Goal: Transaction & Acquisition: Register for event/course

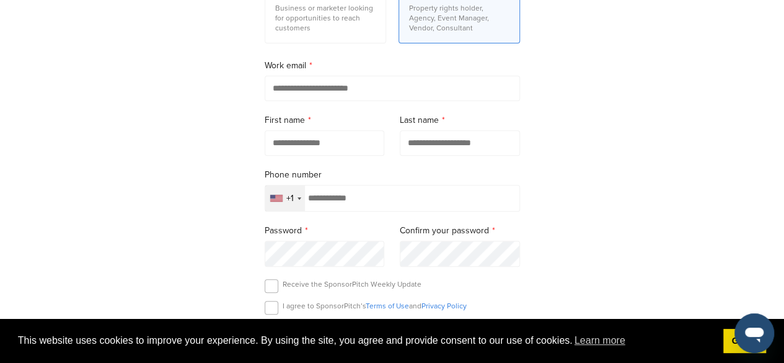
scroll to position [186, 0]
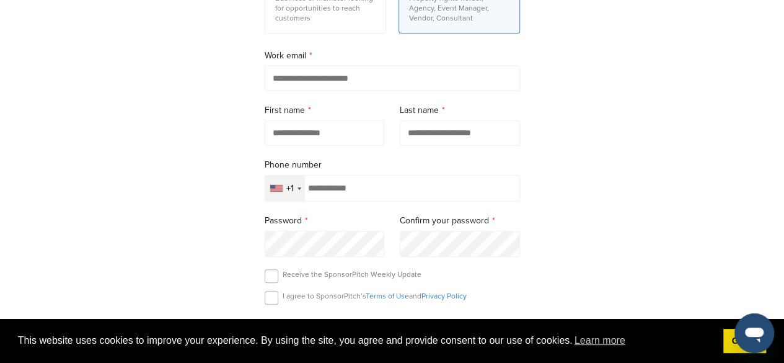
click at [312, 78] on input "email" at bounding box center [392, 78] width 255 height 25
type input "**********"
type input "****"
type input "*******"
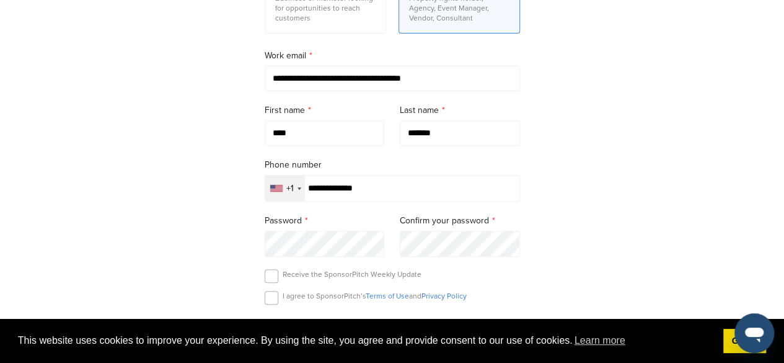
type input "**********"
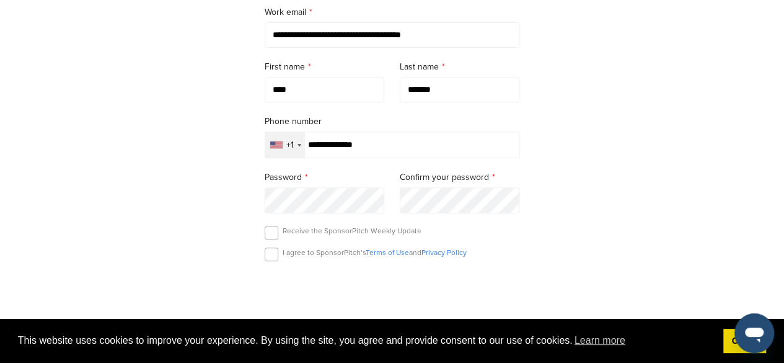
scroll to position [248, 0]
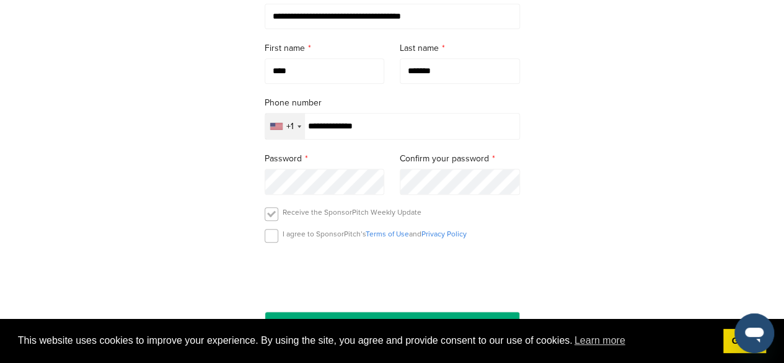
click at [275, 216] on label at bounding box center [272, 214] width 14 height 14
click at [270, 236] on label at bounding box center [272, 236] width 14 height 14
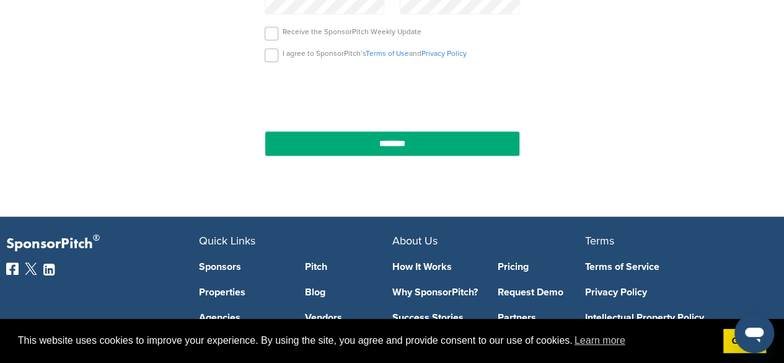
scroll to position [434, 0]
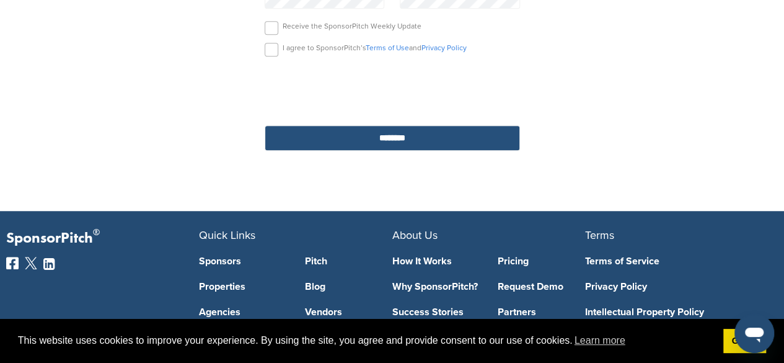
click at [415, 143] on input "********" at bounding box center [392, 137] width 255 height 25
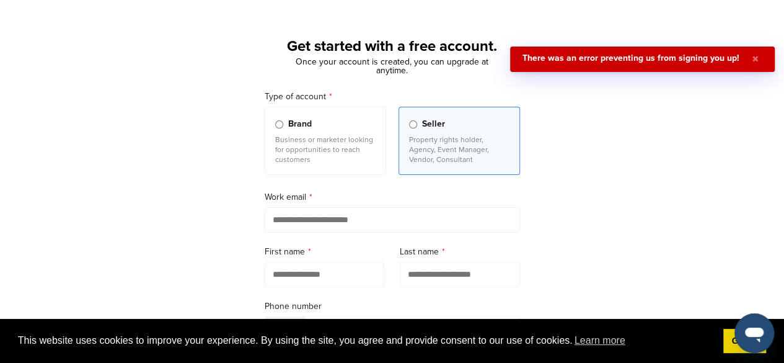
scroll to position [62, 0]
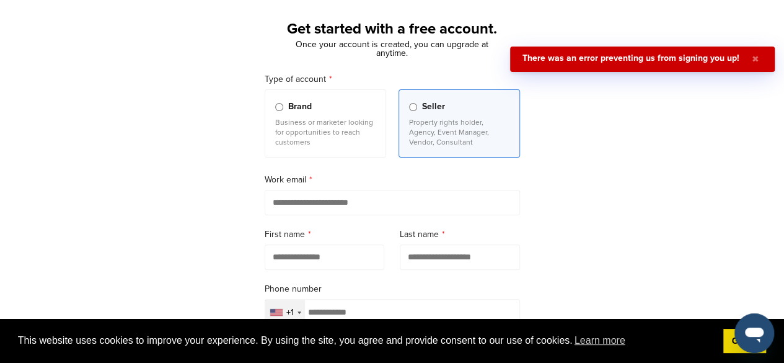
click at [402, 203] on input "email" at bounding box center [392, 202] width 255 height 25
type input "**********"
click at [334, 256] on input "text" at bounding box center [325, 256] width 120 height 25
type input "****"
click at [415, 255] on input "text" at bounding box center [460, 256] width 120 height 25
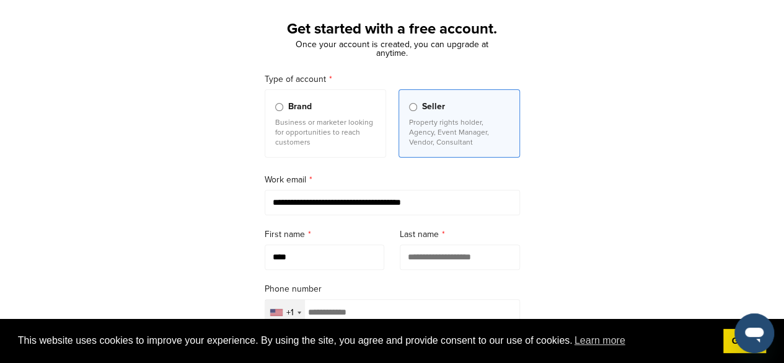
type input "*******"
click at [363, 309] on input "tel" at bounding box center [392, 312] width 255 height 27
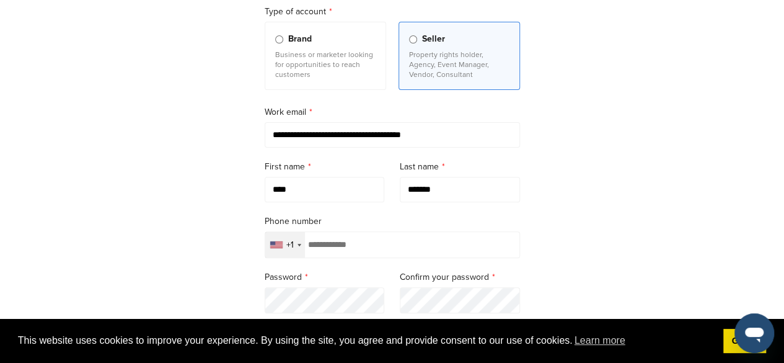
scroll to position [186, 0]
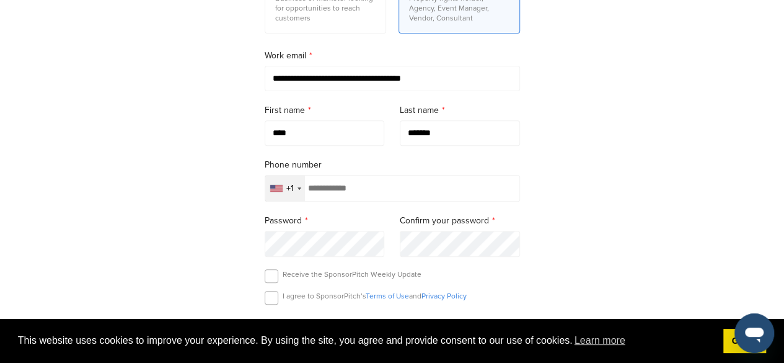
click at [378, 189] on input "tel" at bounding box center [392, 188] width 255 height 27
type input "**********"
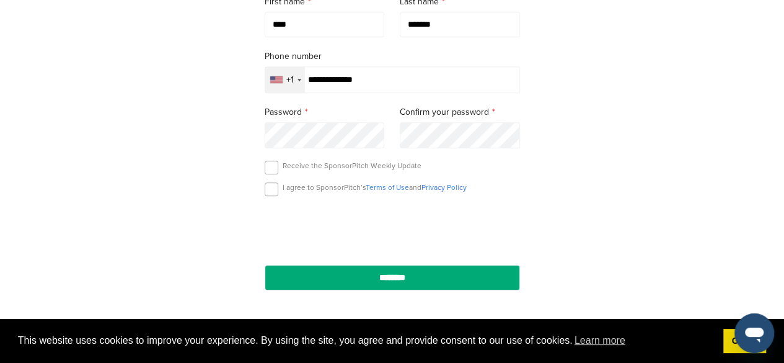
scroll to position [372, 0]
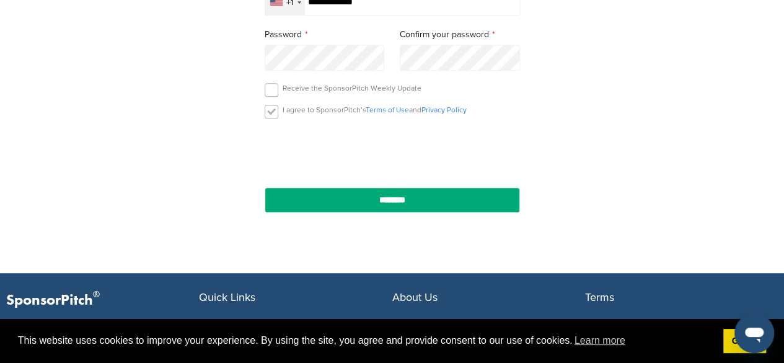
click at [268, 109] on label at bounding box center [272, 112] width 14 height 14
click at [268, 87] on label at bounding box center [272, 90] width 14 height 14
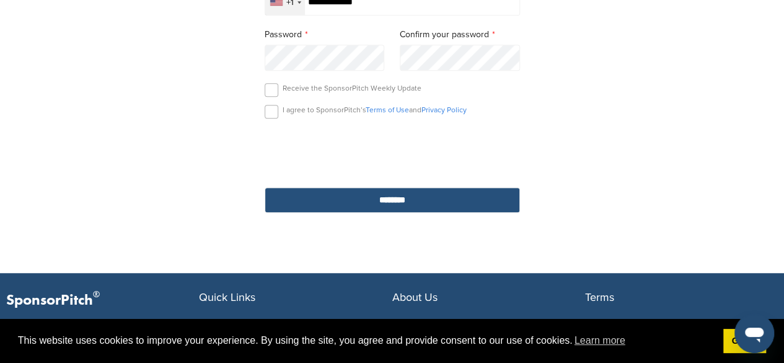
click at [354, 206] on input "********" at bounding box center [392, 199] width 255 height 25
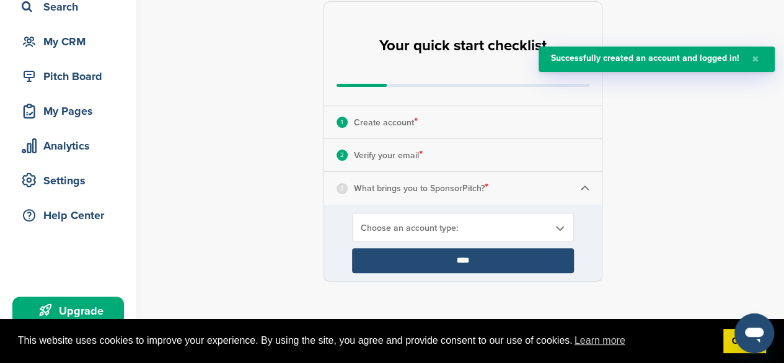
scroll to position [124, 0]
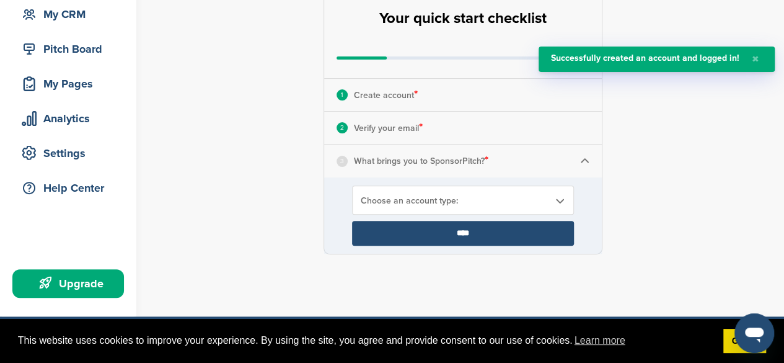
click at [460, 201] on span "Choose an account type:" at bounding box center [455, 200] width 188 height 11
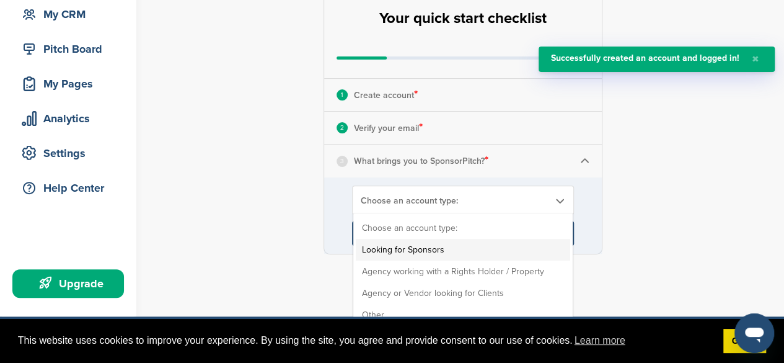
click at [448, 245] on li "Looking for Sponsors" at bounding box center [463, 250] width 215 height 22
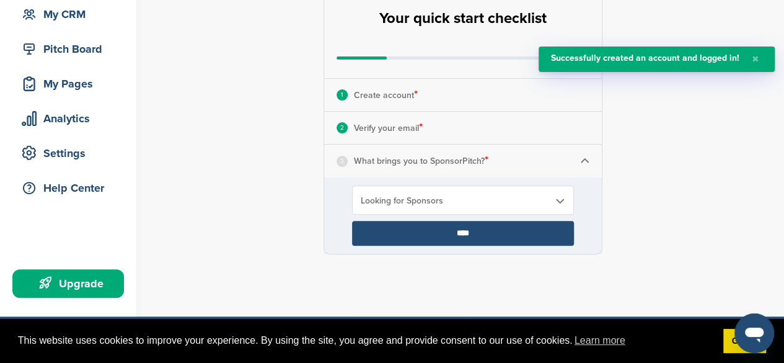
click at [492, 232] on input "****" at bounding box center [463, 233] width 222 height 25
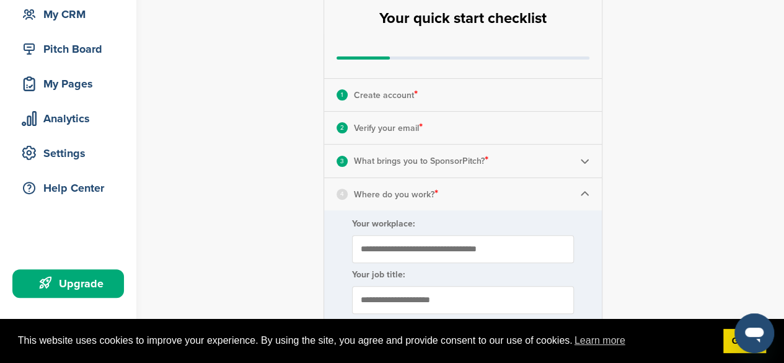
click at [457, 231] on form "Your workplace: Your job title: ****" at bounding box center [463, 281] width 278 height 143
click at [435, 244] on input "Your workplace:" at bounding box center [463, 249] width 222 height 28
type input "**********"
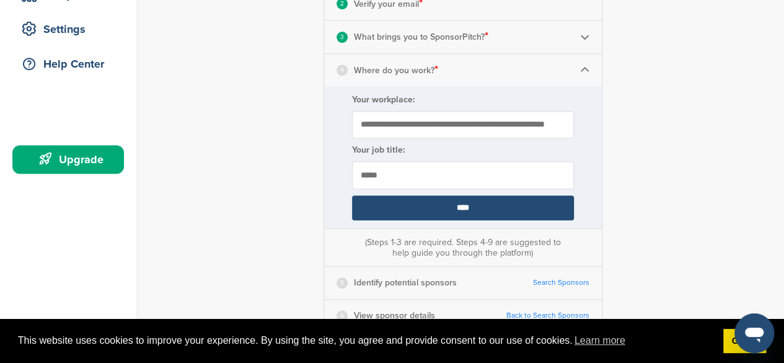
scroll to position [310, 0]
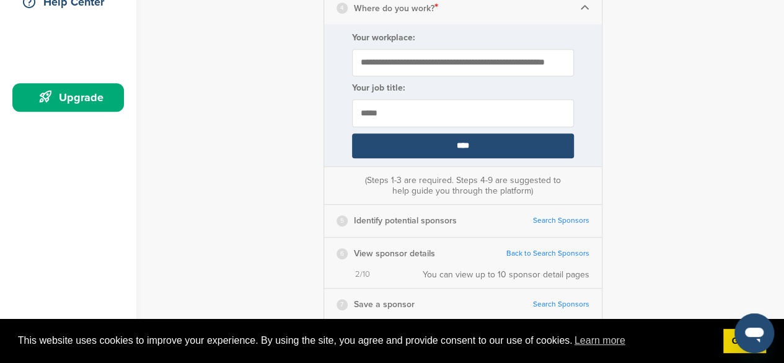
type input "*****"
click at [464, 147] on input "****" at bounding box center [463, 145] width 222 height 25
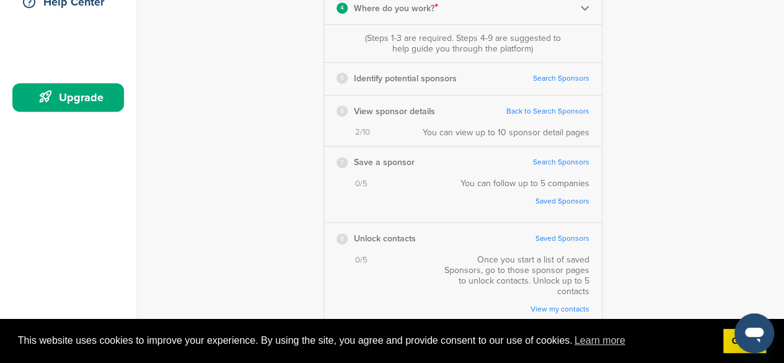
click at [565, 81] on link "Search Sponsors" at bounding box center [561, 78] width 56 height 9
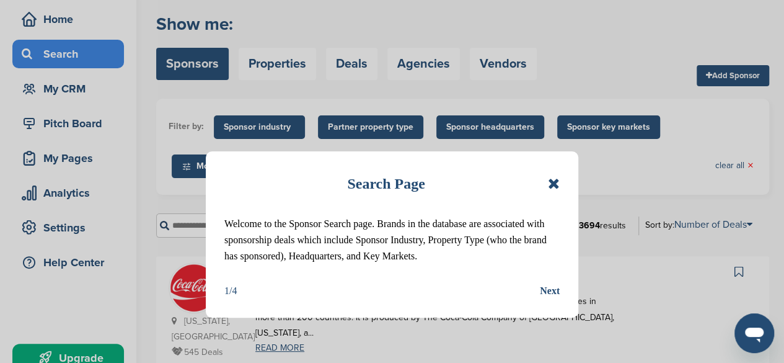
scroll to position [124, 0]
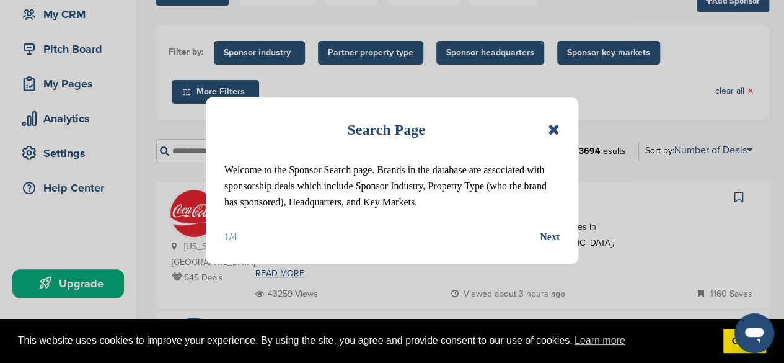
click at [555, 239] on div "Next" at bounding box center [550, 237] width 20 height 16
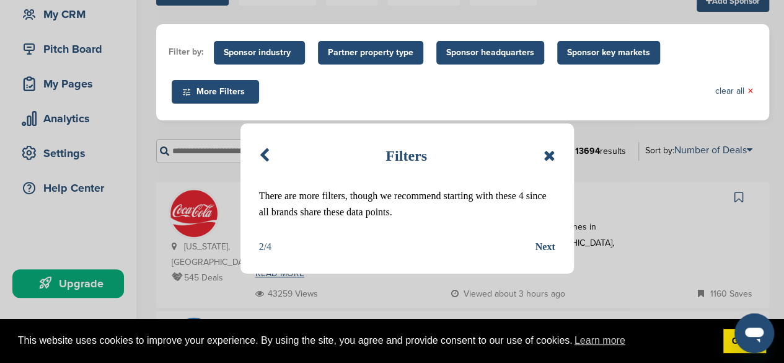
click at [551, 249] on div "Next" at bounding box center [546, 247] width 20 height 16
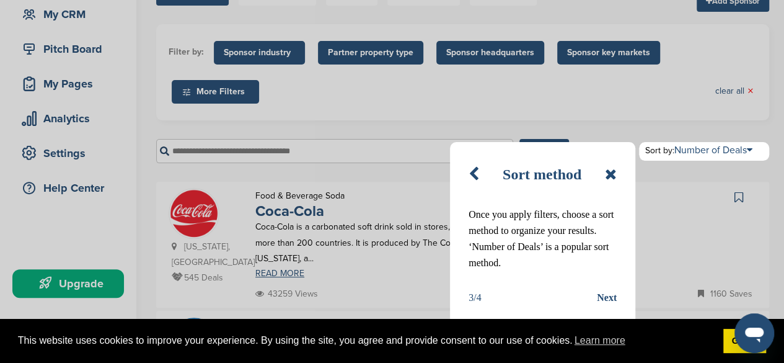
drag, startPoint x: 606, startPoint y: 296, endPoint x: 549, endPoint y: 257, distance: 68.8
click at [606, 296] on div "Next" at bounding box center [607, 298] width 20 height 16
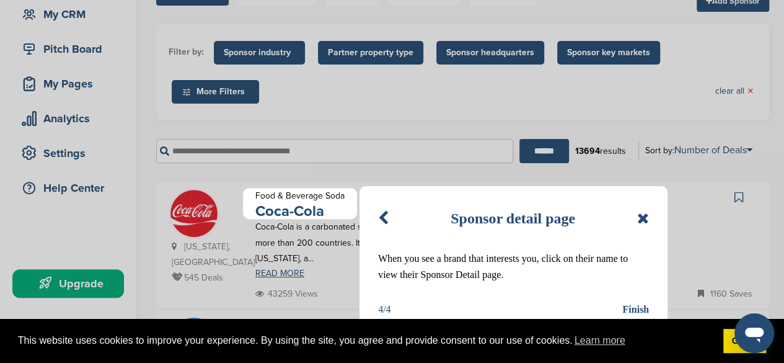
click at [639, 308] on div "Finish" at bounding box center [635, 309] width 27 height 16
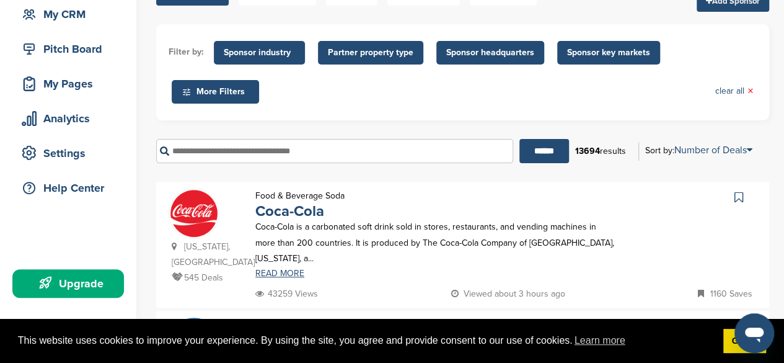
click at [299, 60] on span "Sponsor industry" at bounding box center [259, 53] width 91 height 24
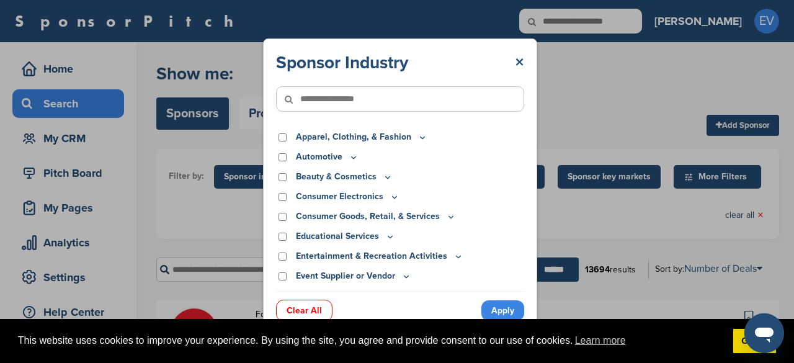
scroll to position [62, 0]
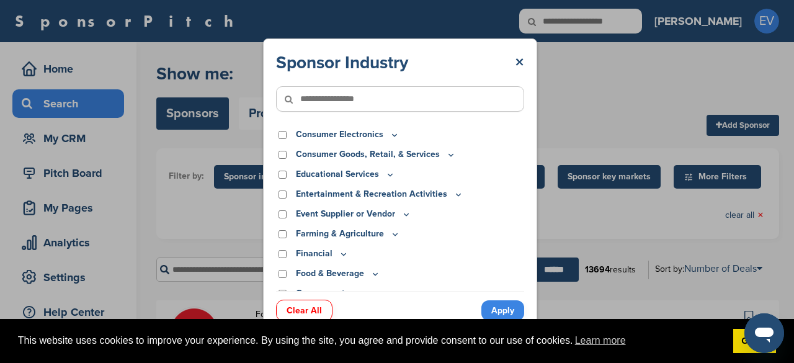
click at [372, 194] on p "Entertainment & Recreation Activities" at bounding box center [379, 194] width 167 height 14
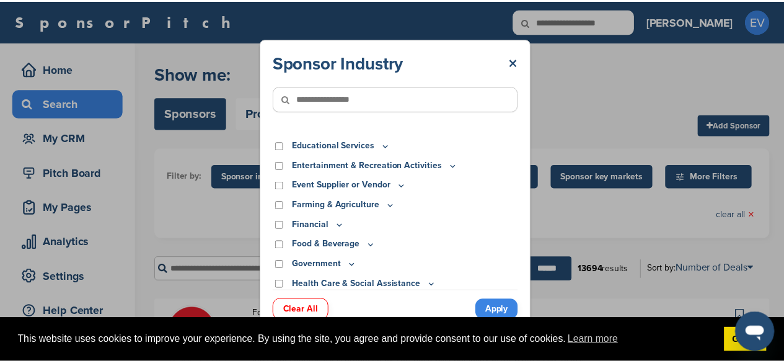
scroll to position [0, 0]
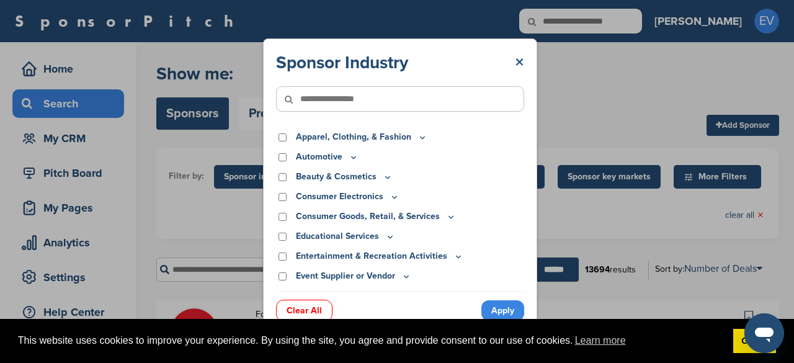
click at [520, 58] on link "×" at bounding box center [519, 62] width 9 height 22
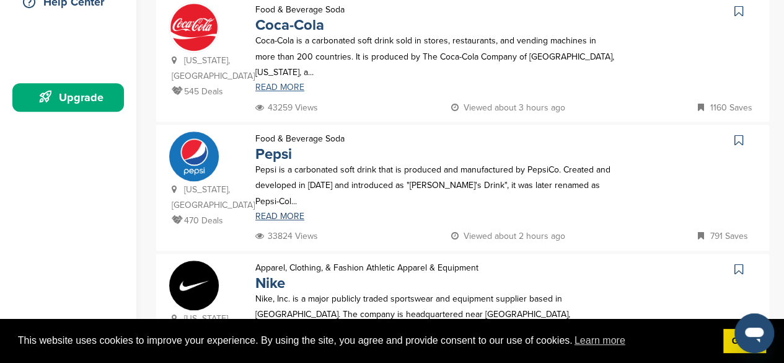
scroll to position [372, 0]
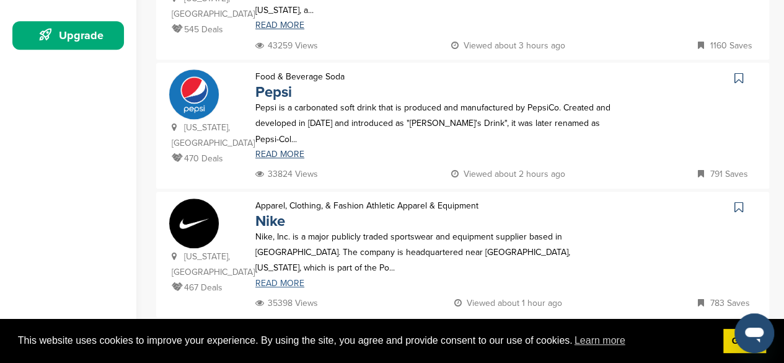
click at [284, 279] on link "READ MORE" at bounding box center [435, 283] width 361 height 9
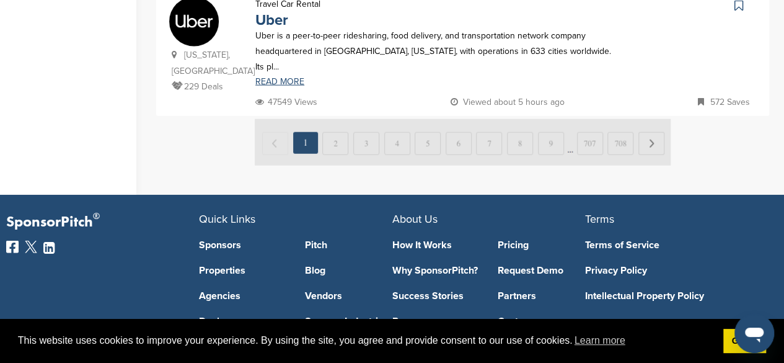
scroll to position [1488, 0]
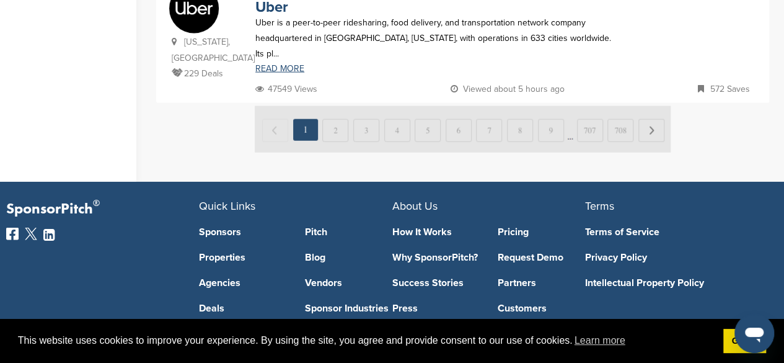
click at [338, 106] on img at bounding box center [463, 129] width 416 height 47
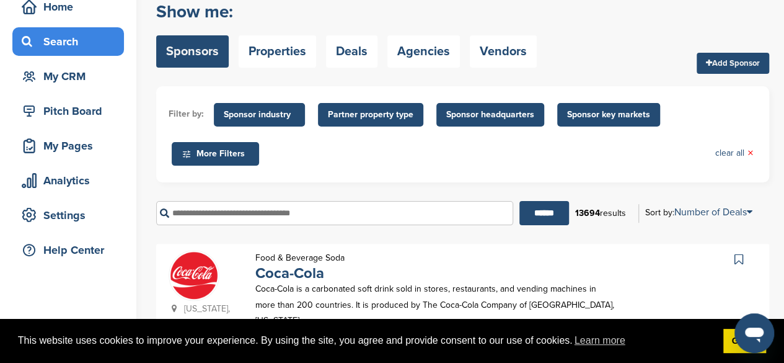
scroll to position [0, 0]
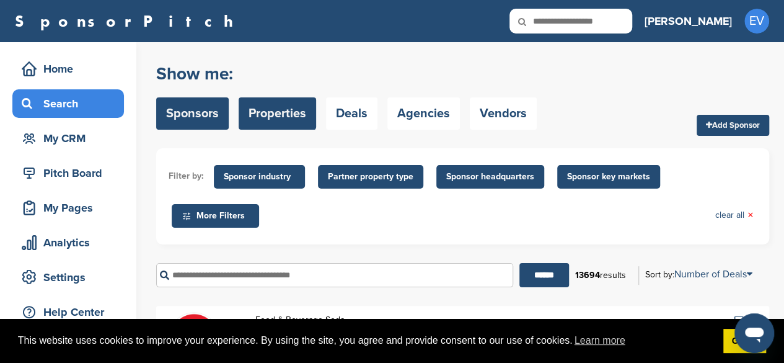
click at [262, 111] on link "Properties" at bounding box center [278, 113] width 78 height 32
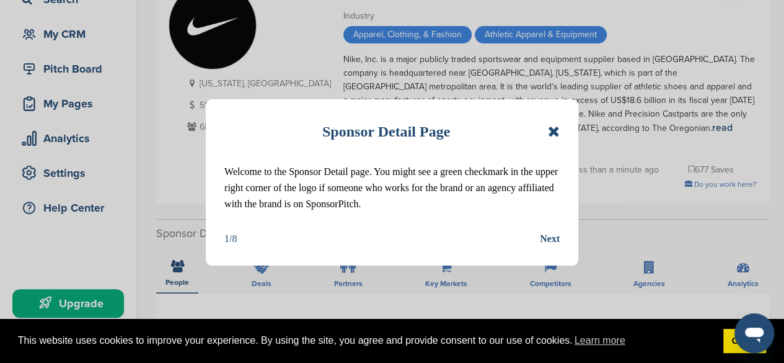
scroll to position [124, 0]
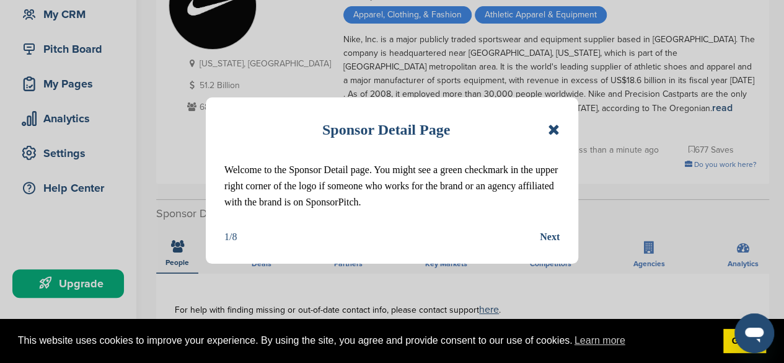
click at [549, 240] on div "Next" at bounding box center [550, 237] width 20 height 16
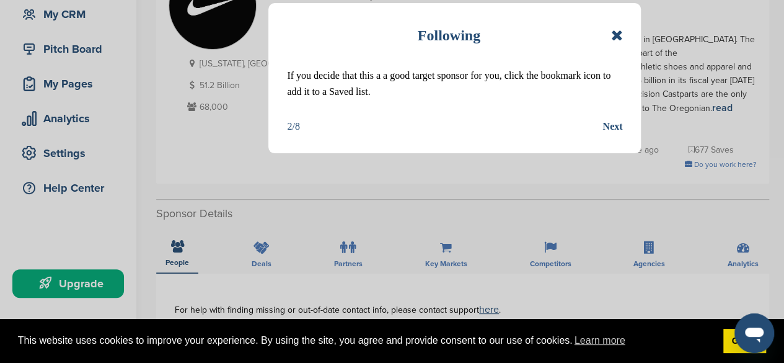
click at [614, 130] on div "Next" at bounding box center [613, 126] width 20 height 16
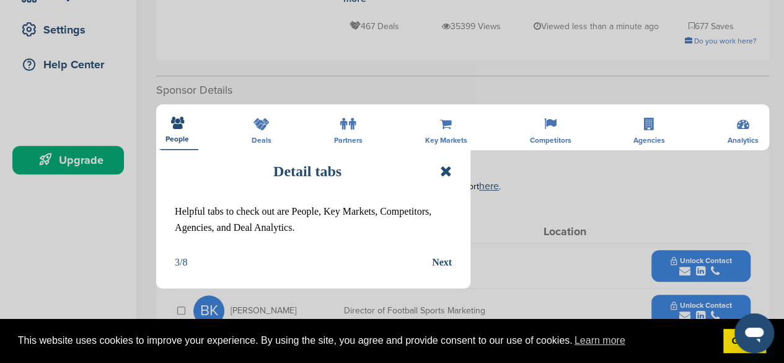
scroll to position [248, 0]
click at [441, 262] on div "Next" at bounding box center [442, 262] width 20 height 16
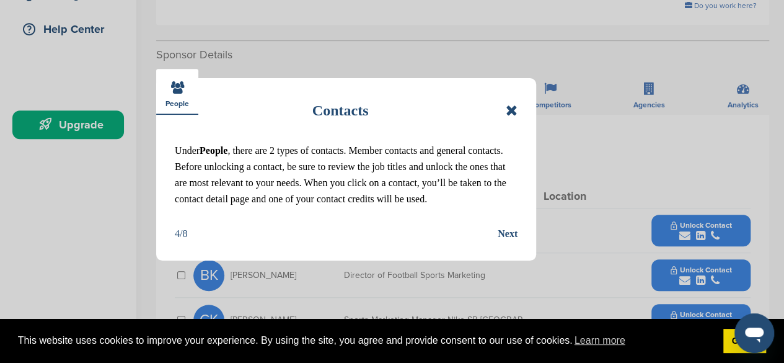
scroll to position [310, 0]
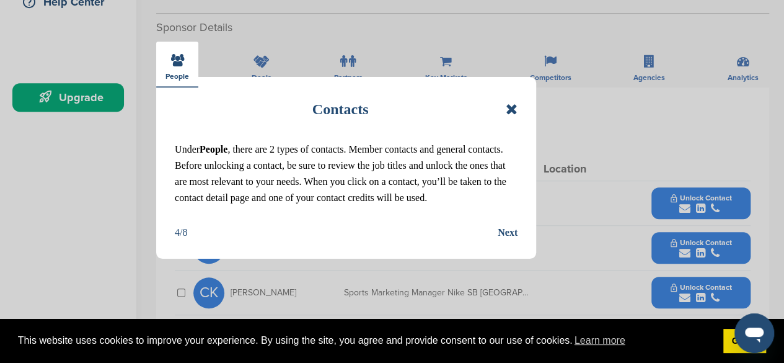
click at [511, 228] on div "Next" at bounding box center [508, 232] width 20 height 16
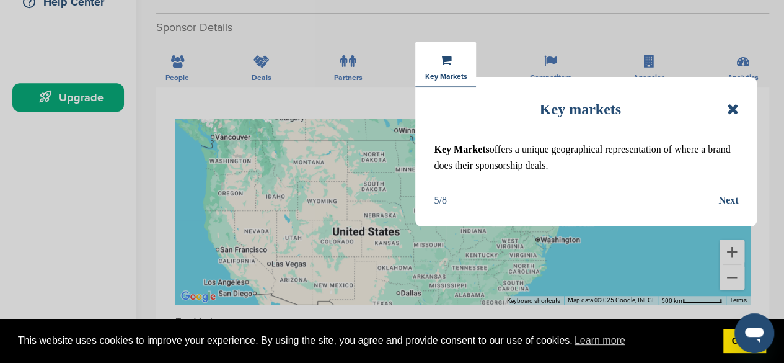
click at [730, 199] on div "Next" at bounding box center [729, 200] width 20 height 16
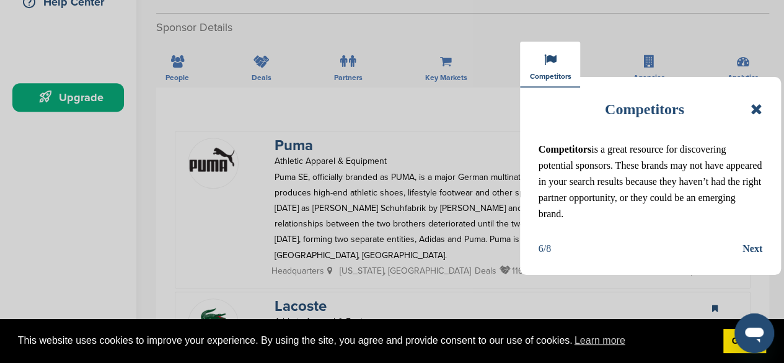
click at [755, 250] on div "Next" at bounding box center [753, 249] width 20 height 16
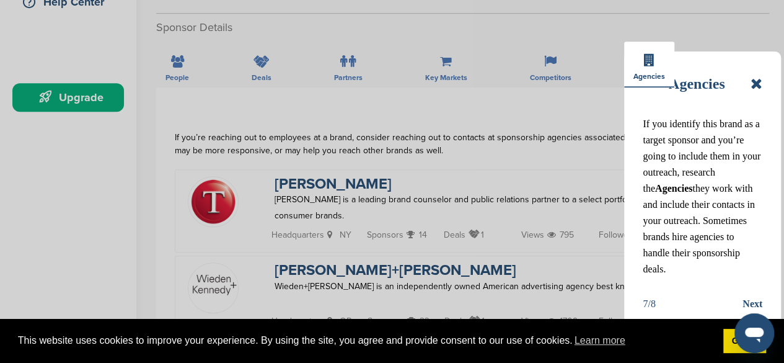
scroll to position [372, 0]
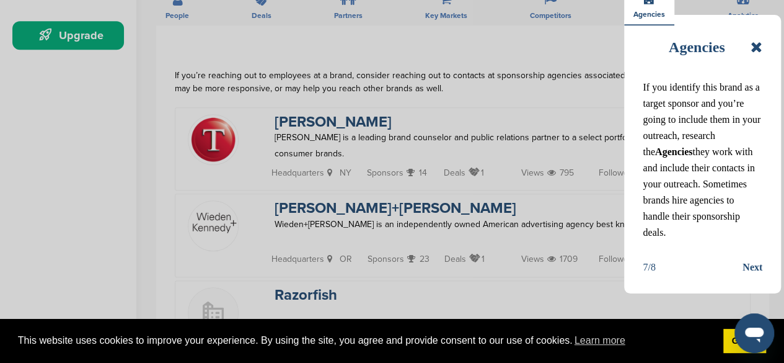
click at [754, 259] on div "Next" at bounding box center [753, 267] width 20 height 16
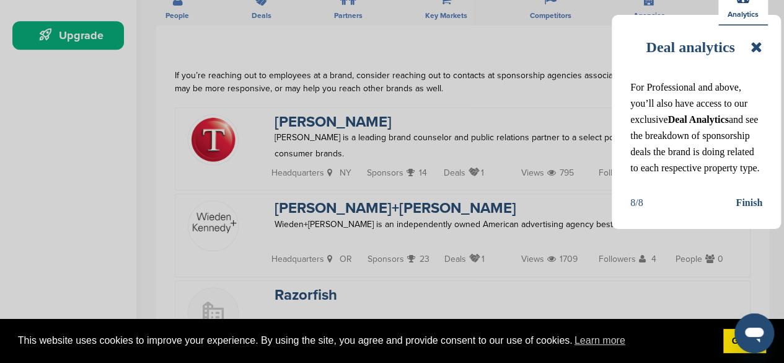
click at [742, 211] on div "Finish" at bounding box center [749, 203] width 27 height 16
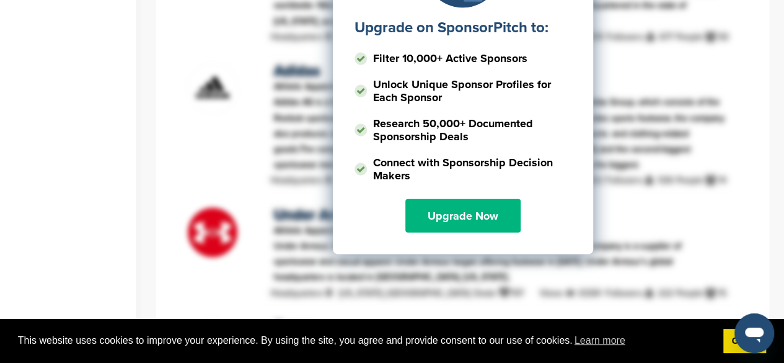
scroll to position [1302, 0]
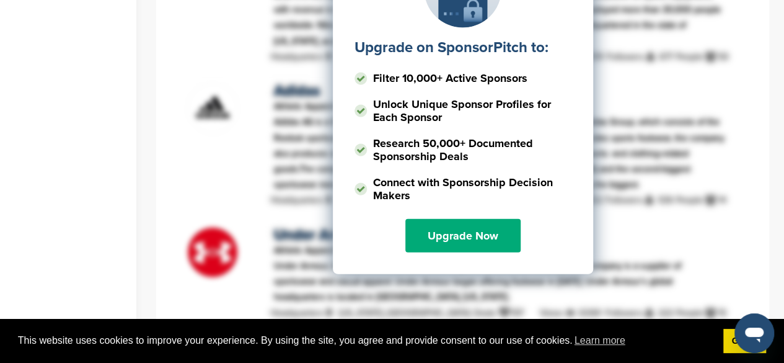
click at [552, 68] on li "Filter 10,000+ Active Sponsors" at bounding box center [463, 79] width 217 height 22
click at [657, 78] on div "Upgrade on SponsorPitch to: Filter 10,000+ Active Sponsors Unlock Unique Sponso…" at bounding box center [463, 53] width 576 height 310
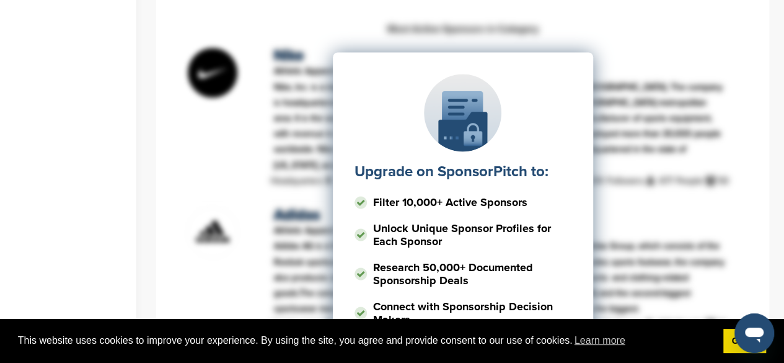
click at [636, 62] on div "Upgrade on SponsorPitch to: Filter 10,000+ Active Sponsors Unlock Unique Sponso…" at bounding box center [463, 177] width 576 height 310
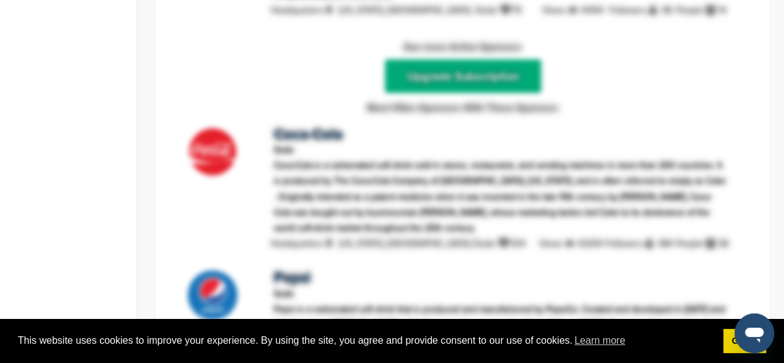
scroll to position [0, 0]
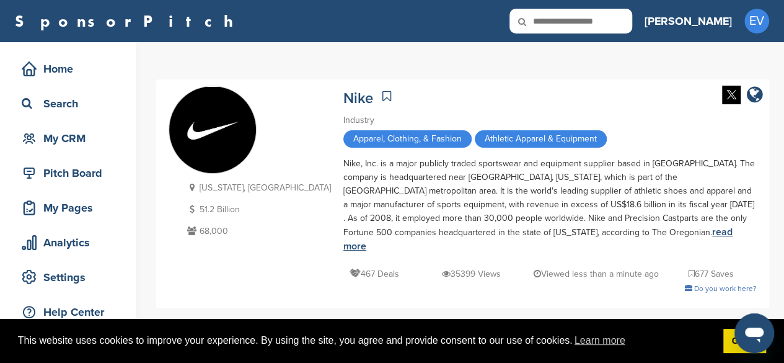
click at [343, 229] on link "read more" at bounding box center [537, 239] width 389 height 27
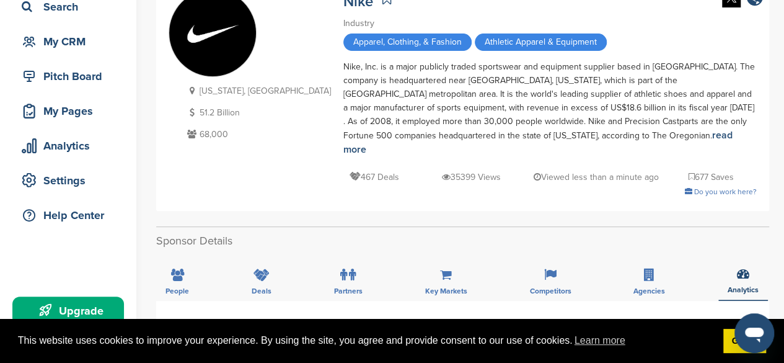
scroll to position [124, 0]
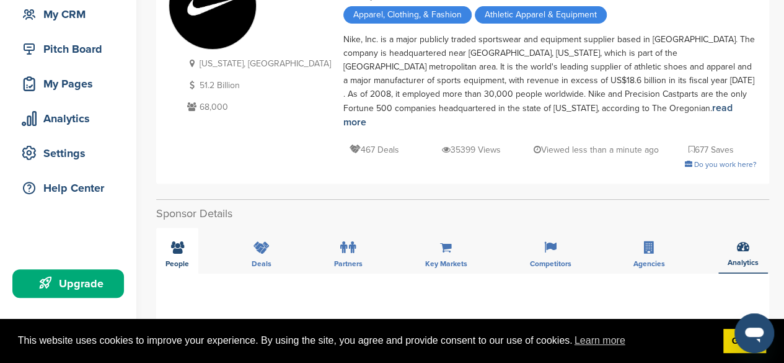
click at [191, 245] on div "People" at bounding box center [177, 251] width 42 height 46
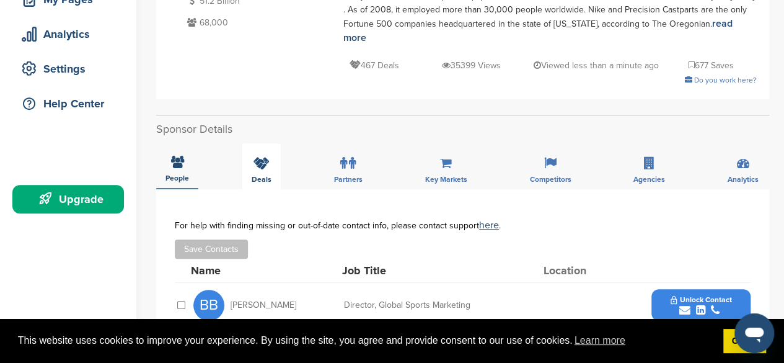
scroll to position [248, 0]
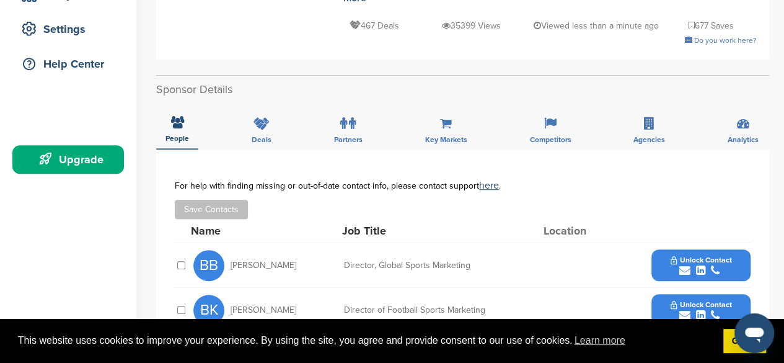
click at [712, 255] on span "Unlock Contact" at bounding box center [701, 259] width 61 height 9
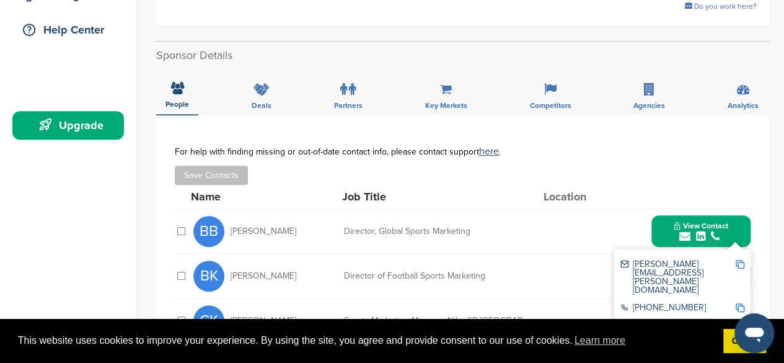
scroll to position [310, 0]
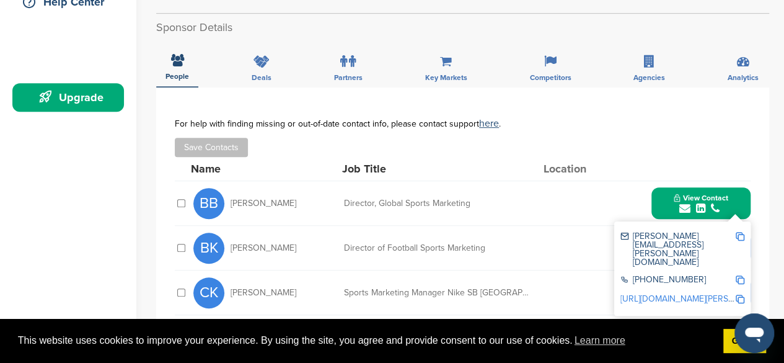
click at [643, 120] on div "For help with finding missing or out-of-date contact info, please contact suppo…" at bounding box center [463, 137] width 576 height 38
click at [708, 193] on span "View Contact" at bounding box center [701, 197] width 55 height 9
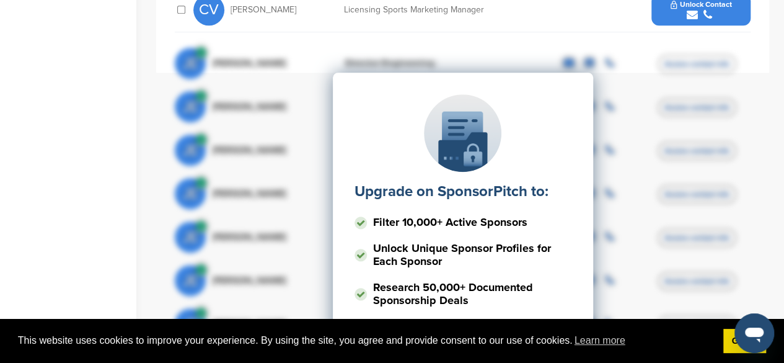
scroll to position [434, 0]
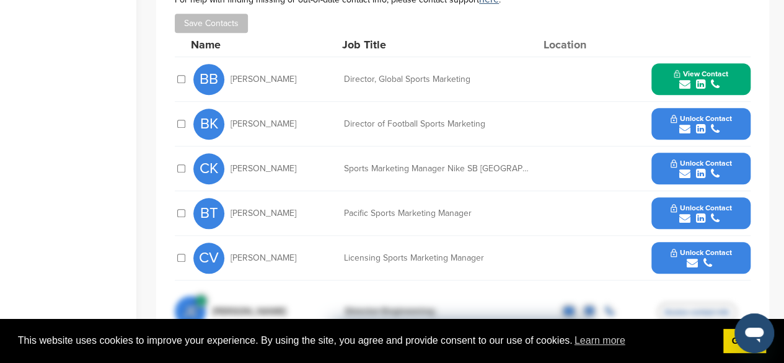
click at [712, 69] on span "View Contact" at bounding box center [701, 73] width 55 height 9
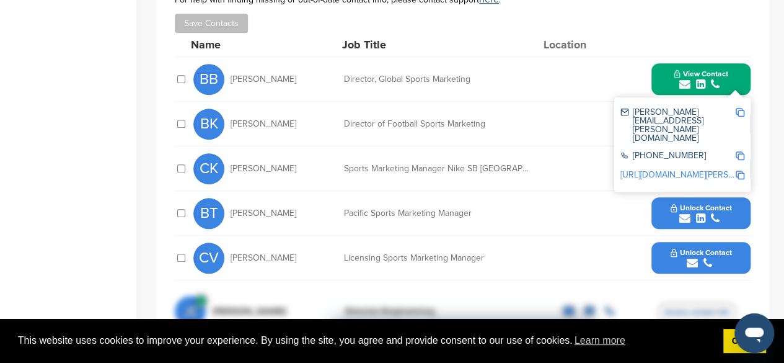
click at [743, 171] on img at bounding box center [740, 175] width 9 height 9
click at [737, 108] on img at bounding box center [740, 112] width 9 height 9
click at [227, 14] on button "Save Contacts" at bounding box center [211, 23] width 73 height 19
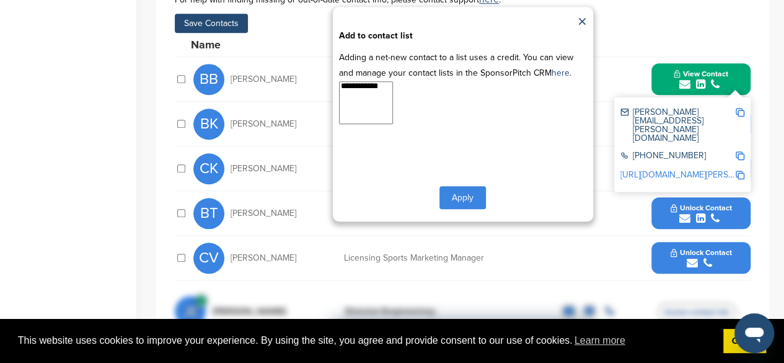
click at [467, 186] on button "Apply" at bounding box center [463, 197] width 47 height 23
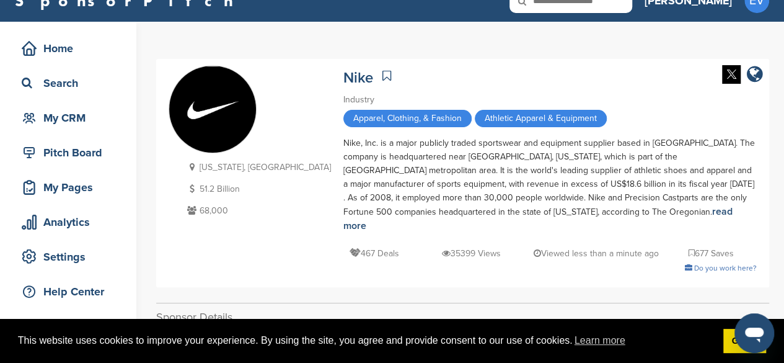
scroll to position [0, 0]
